Goal: Task Accomplishment & Management: Use online tool/utility

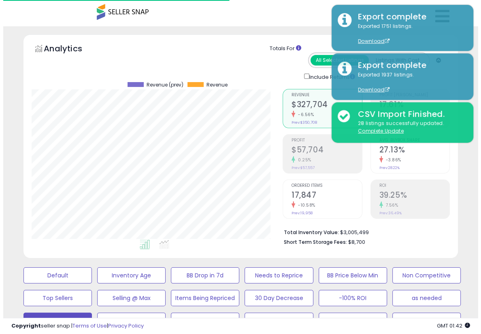
scroll to position [81, 0]
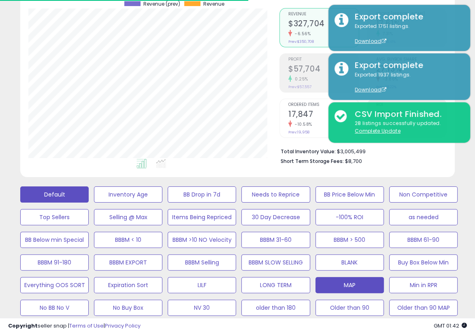
click at [59, 190] on button "Default" at bounding box center [54, 195] width 68 height 16
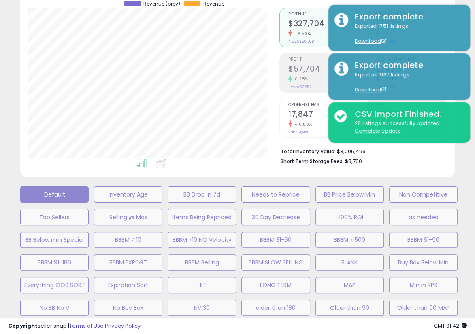
scroll to position [166, 254]
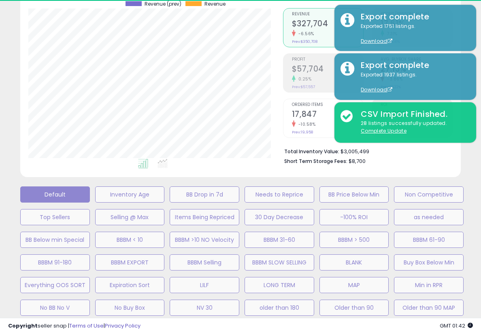
select select "**"
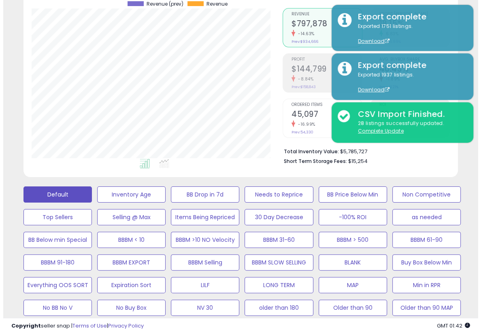
scroll to position [166, 251]
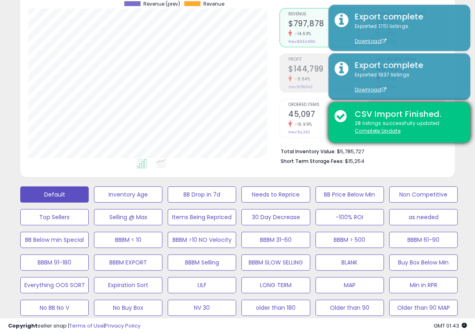
drag, startPoint x: 460, startPoint y: 168, endPoint x: 413, endPoint y: 122, distance: 65.6
click at [460, 168] on div "Analytics Totals For All Selected Listings Listings With Cost Include Returns" at bounding box center [237, 65] width 447 height 224
click at [375, 132] on u "Complete Update" at bounding box center [378, 131] width 46 height 7
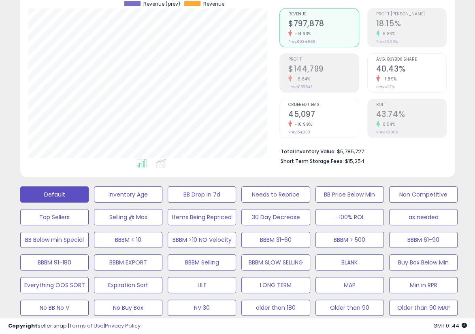
drag, startPoint x: 463, startPoint y: 118, endPoint x: 445, endPoint y: 161, distance: 46.5
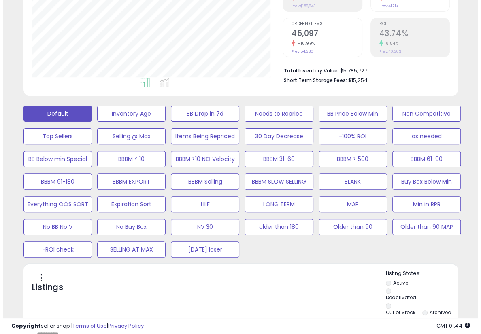
scroll to position [405, 0]
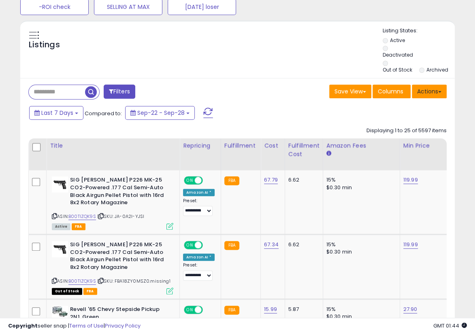
click at [440, 85] on button "Actions" at bounding box center [429, 92] width 35 height 14
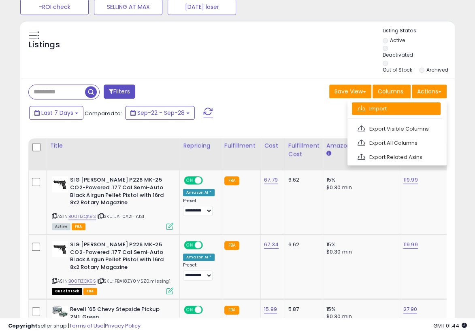
click at [403, 102] on link "Import" at bounding box center [396, 108] width 89 height 13
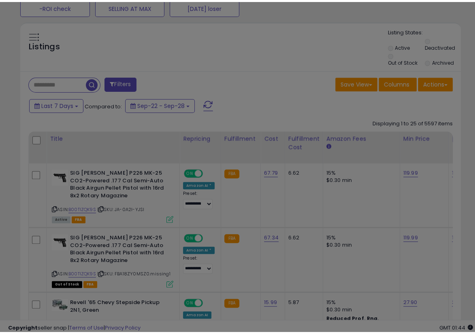
scroll to position [166, 254]
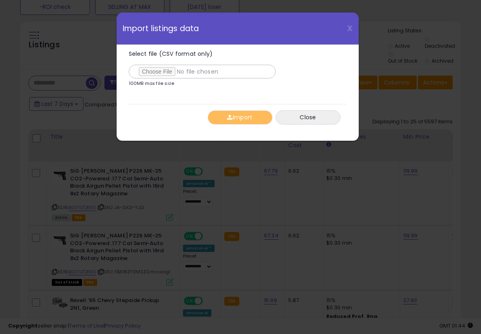
type input "**********"
click at [235, 117] on button "Import" at bounding box center [240, 118] width 65 height 14
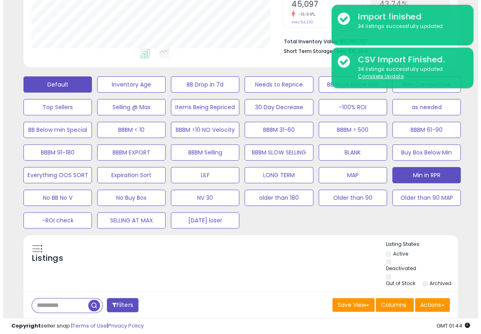
scroll to position [191, 0]
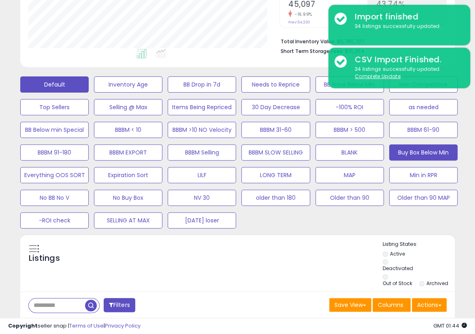
click at [426, 152] on button "Buy Box Below Min" at bounding box center [423, 153] width 68 height 16
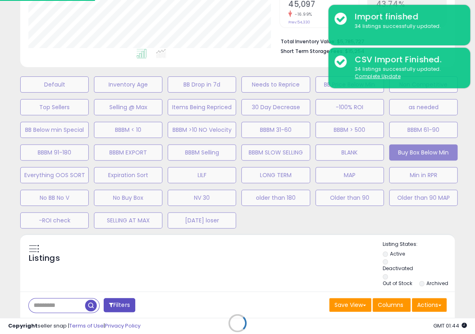
scroll to position [166, 254]
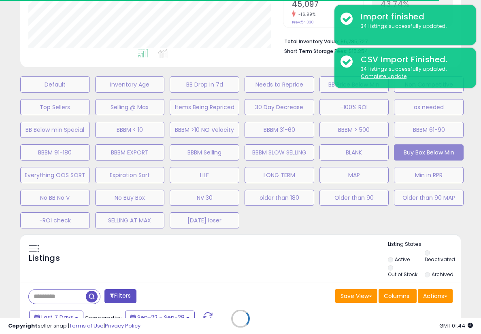
click at [457, 222] on div "Default Inventory Age BB Drop in 7d Needs to Reprice BB Price Below Min Non Com…" at bounding box center [240, 150] width 461 height 159
click at [289, 250] on div "Retrieving listings data.." at bounding box center [240, 325] width 453 height 182
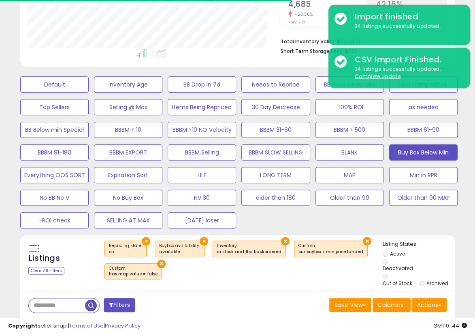
scroll to position [166, 251]
click at [249, 277] on div "× Repricing state : on × Buybox availability : available" at bounding box center [238, 263] width 288 height 45
click at [439, 305] on span at bounding box center [439, 306] width 3 height 2
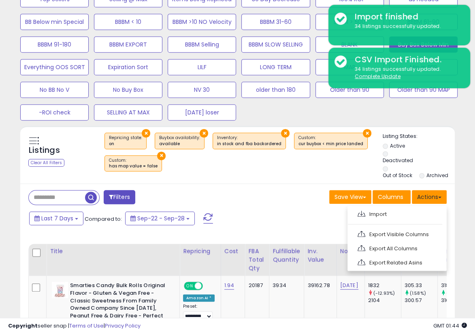
scroll to position [306, 0]
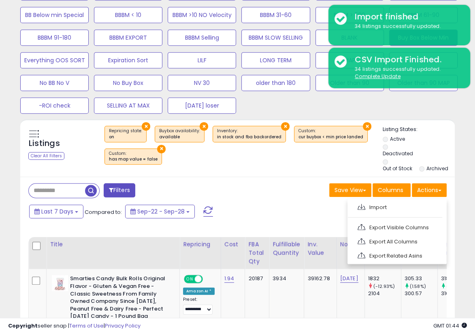
click at [408, 223] on link "Export Visible Columns" at bounding box center [396, 228] width 89 height 13
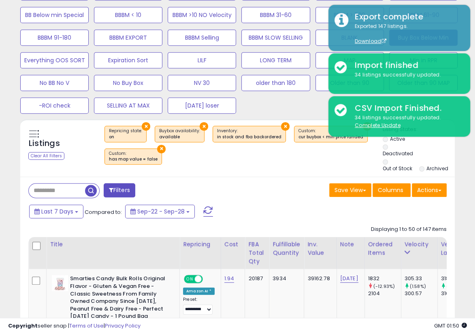
drag, startPoint x: 466, startPoint y: 179, endPoint x: 373, endPoint y: 153, distance: 96.3
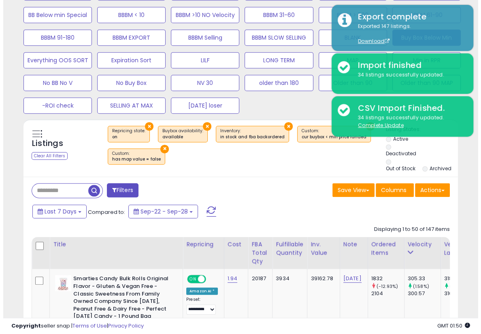
scroll to position [225, 0]
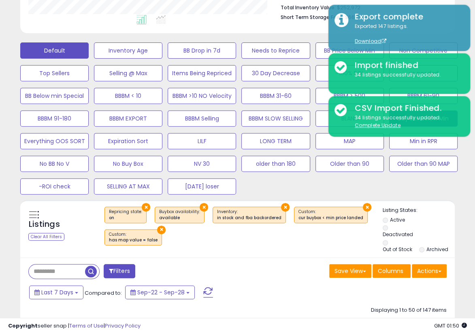
click at [72, 49] on button "Default" at bounding box center [54, 51] width 68 height 16
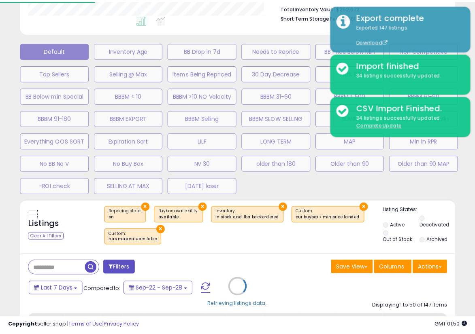
scroll to position [166, 254]
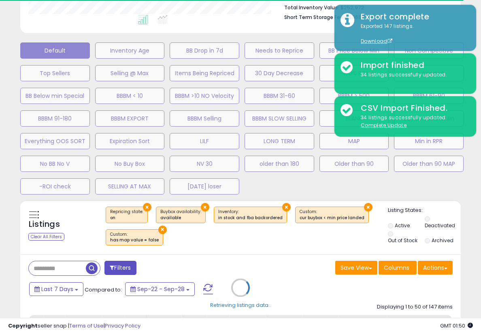
click at [459, 186] on div "Default Inventory Age BB Drop in 7d Needs to Reprice BB Price Below Min Non Com…" at bounding box center [240, 116] width 461 height 159
select select "**"
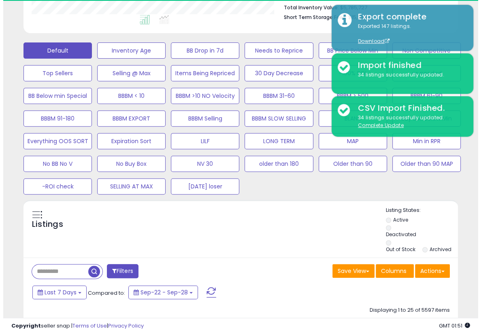
scroll to position [404783, 404699]
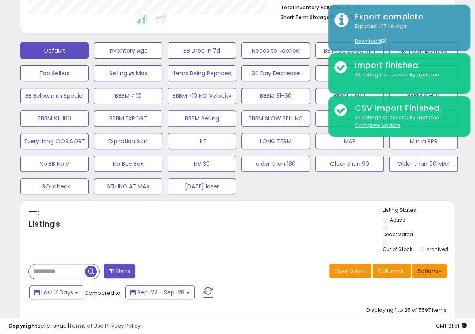
click at [442, 264] on button "Actions" at bounding box center [429, 271] width 35 height 14
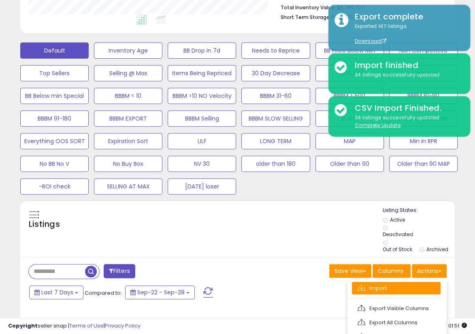
click at [374, 282] on link "Import" at bounding box center [396, 288] width 89 height 13
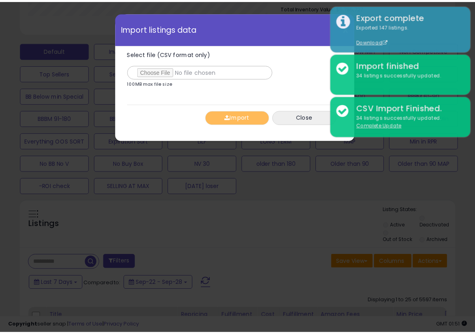
scroll to position [166, 254]
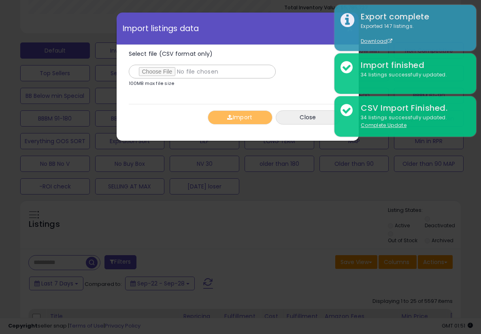
type input "**********"
click at [154, 129] on div "Import Close" at bounding box center [238, 117] width 218 height 27
click at [238, 119] on button "Import" at bounding box center [240, 118] width 65 height 14
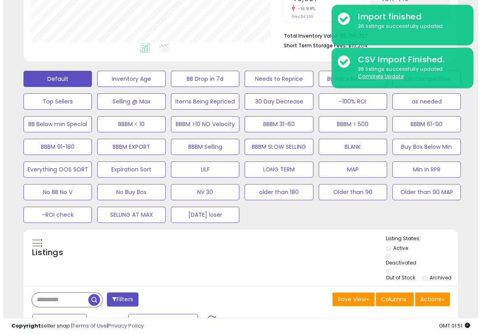
scroll to position [194, 0]
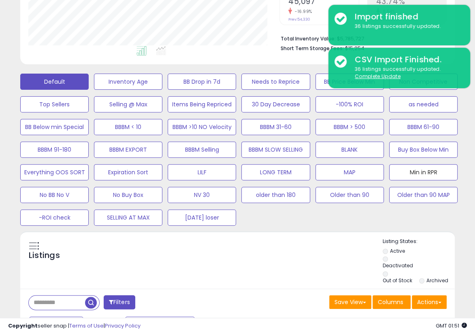
drag, startPoint x: 420, startPoint y: 168, endPoint x: 21, endPoint y: 250, distance: 407.3
click at [420, 167] on button "Min in RPR" at bounding box center [423, 172] width 68 height 16
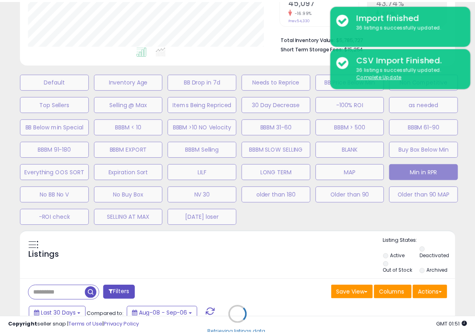
scroll to position [166, 254]
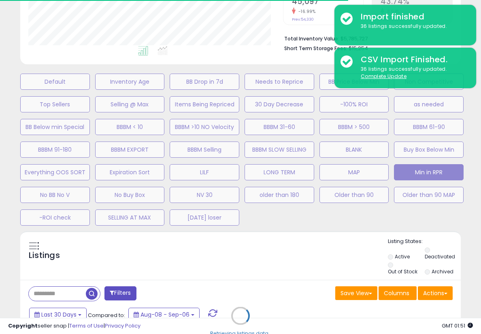
select select "**"
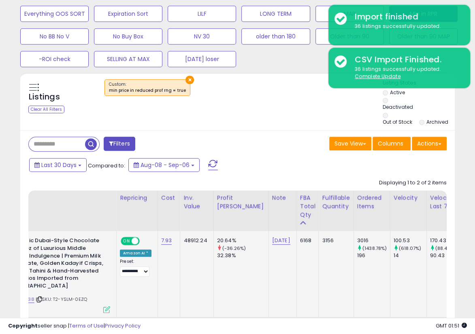
scroll to position [0, 0]
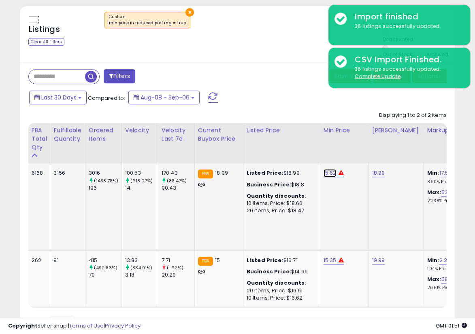
click at [324, 169] on link "15.62" at bounding box center [330, 173] width 13 height 8
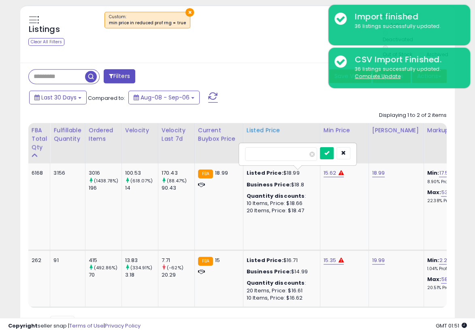
drag, startPoint x: 276, startPoint y: 144, endPoint x: 220, endPoint y: 142, distance: 55.9
click at [222, 142] on table "Title Repricing" at bounding box center [299, 215] width 1204 height 185
type input "*****"
click at [329, 151] on icon "submit" at bounding box center [326, 153] width 5 height 5
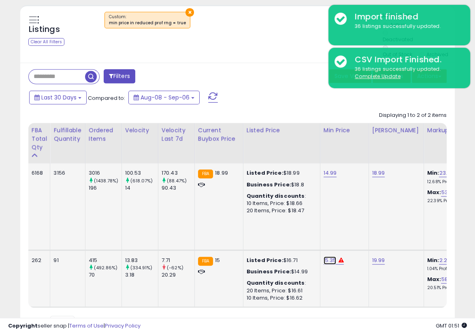
click at [324, 257] on link "15.35" at bounding box center [330, 261] width 13 height 8
drag, startPoint x: 249, startPoint y: 225, endPoint x: 203, endPoint y: 227, distance: 45.4
click at [204, 227] on tbody "**********" at bounding box center [299, 236] width 1204 height 144
type input "*****"
click at [334, 227] on button "submit" at bounding box center [327, 233] width 14 height 12
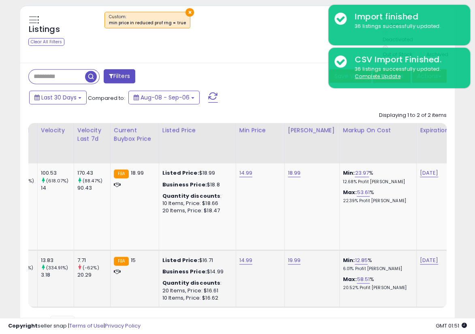
click at [252, 96] on div "Last 30 Days Compared to: Aug-08 - Sep-06" at bounding box center [184, 98] width 314 height 18
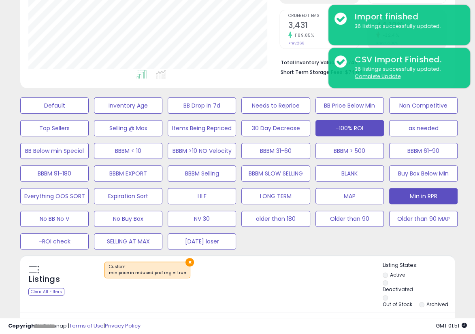
click at [349, 128] on button "-100% ROI" at bounding box center [349, 128] width 68 height 16
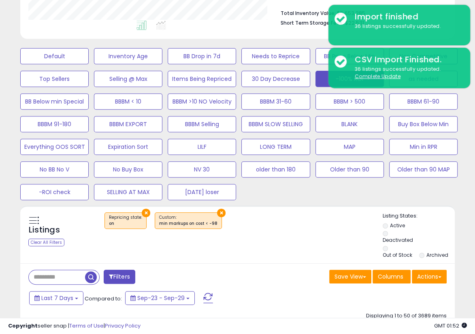
click at [114, 270] on button "Filters" at bounding box center [120, 277] width 32 height 14
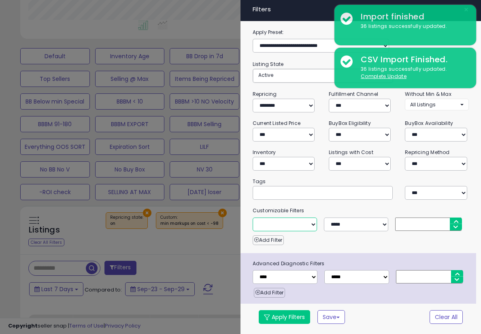
click at [305, 219] on select "**********" at bounding box center [285, 225] width 64 height 14
select select "**********"
click at [253, 218] on select "**********" at bounding box center [285, 225] width 64 height 14
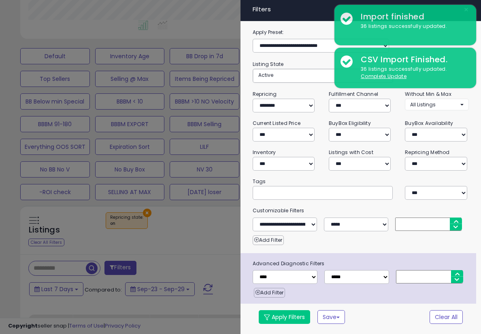
click at [403, 225] on input "number" at bounding box center [428, 224] width 66 height 13
type input "***"
click at [363, 238] on div "Add Filter" at bounding box center [361, 239] width 229 height 14
click at [292, 324] on button "Apply Filters" at bounding box center [284, 318] width 51 height 14
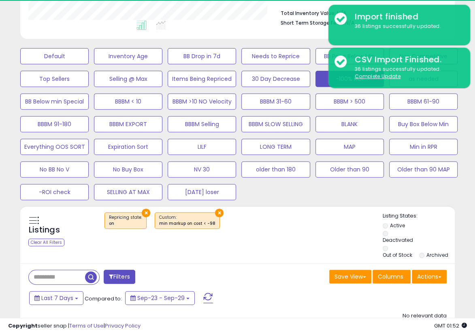
scroll to position [166, 251]
click at [261, 242] on div "Listings Clear All Filters × Repricing state : on" at bounding box center [237, 237] width 435 height 48
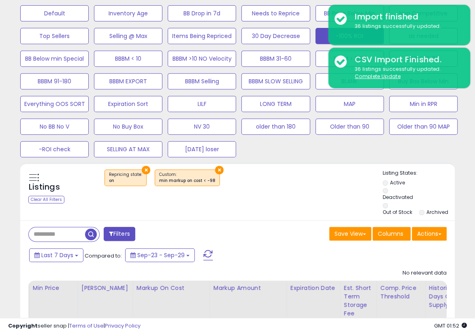
scroll to position [309, 0]
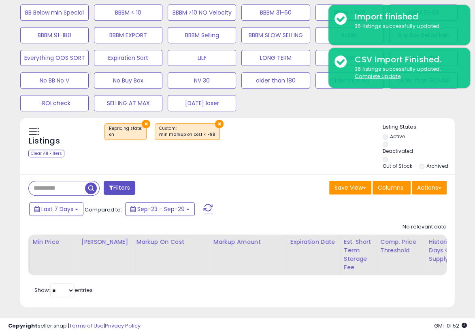
click at [270, 201] on div "Last 7 Days Compared to: Sep-23 - Sep-29" at bounding box center [184, 210] width 314 height 18
